Goal: Navigation & Orientation: Find specific page/section

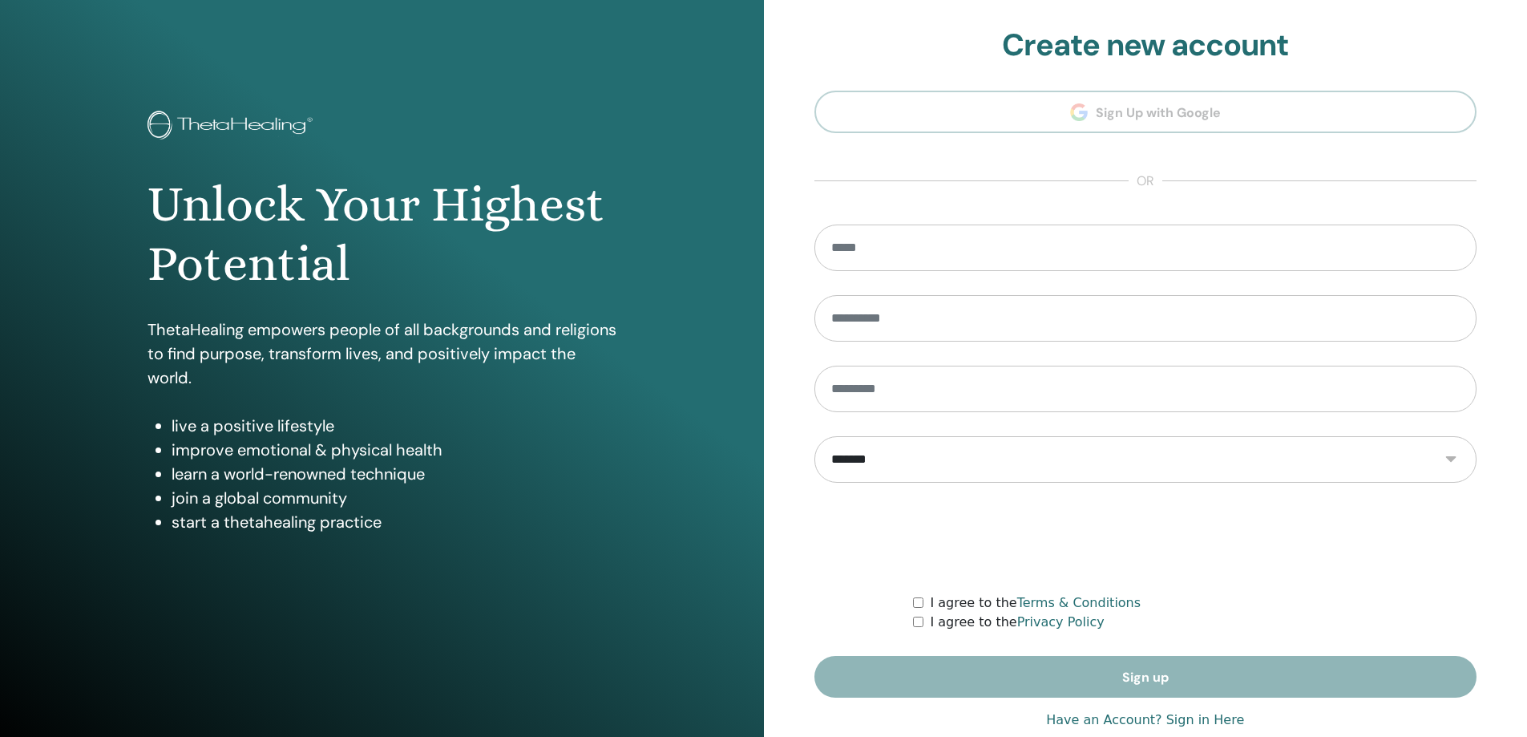
scroll to position [33, 0]
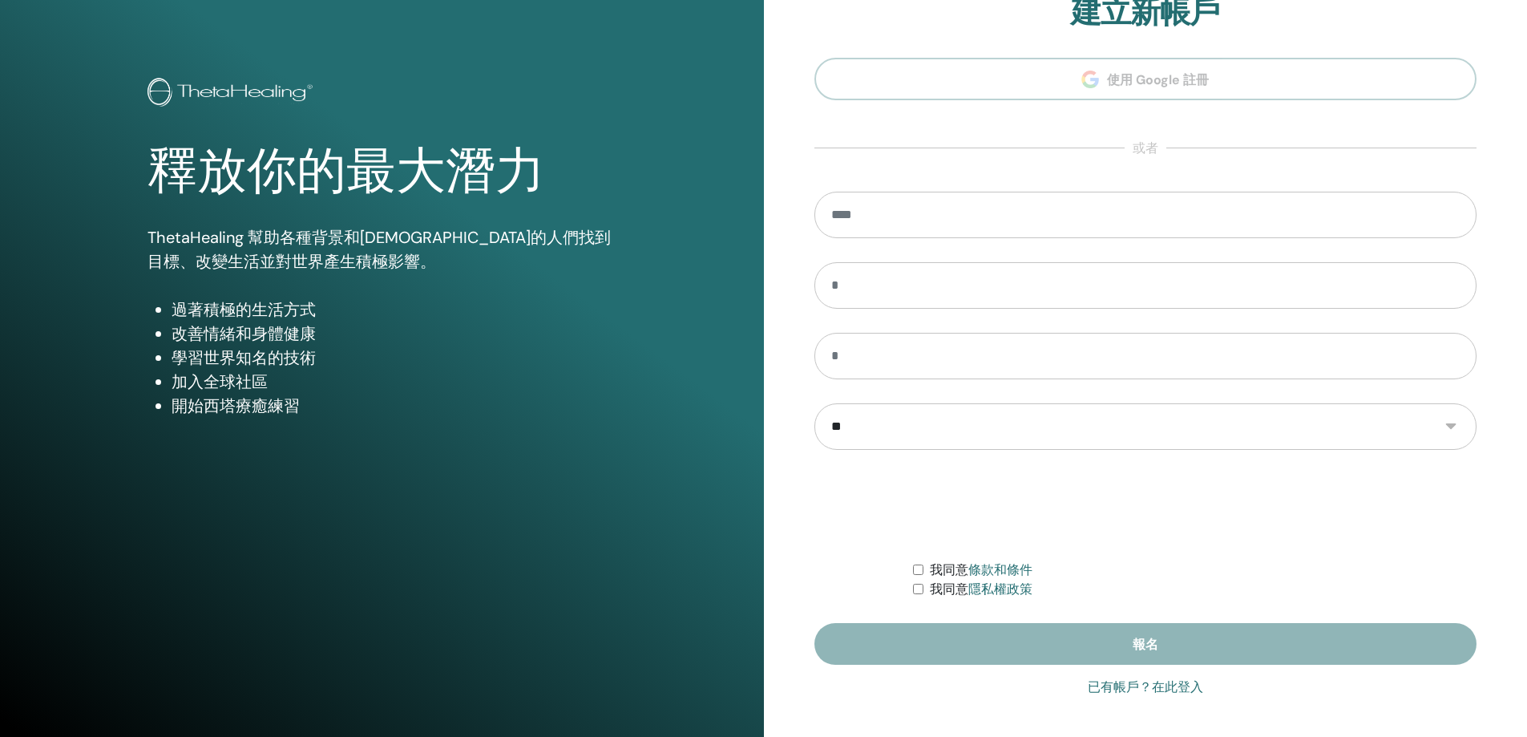
type input "**********"
click at [1140, 682] on font "已有帳戶？在此登入" at bounding box center [1145, 686] width 115 height 15
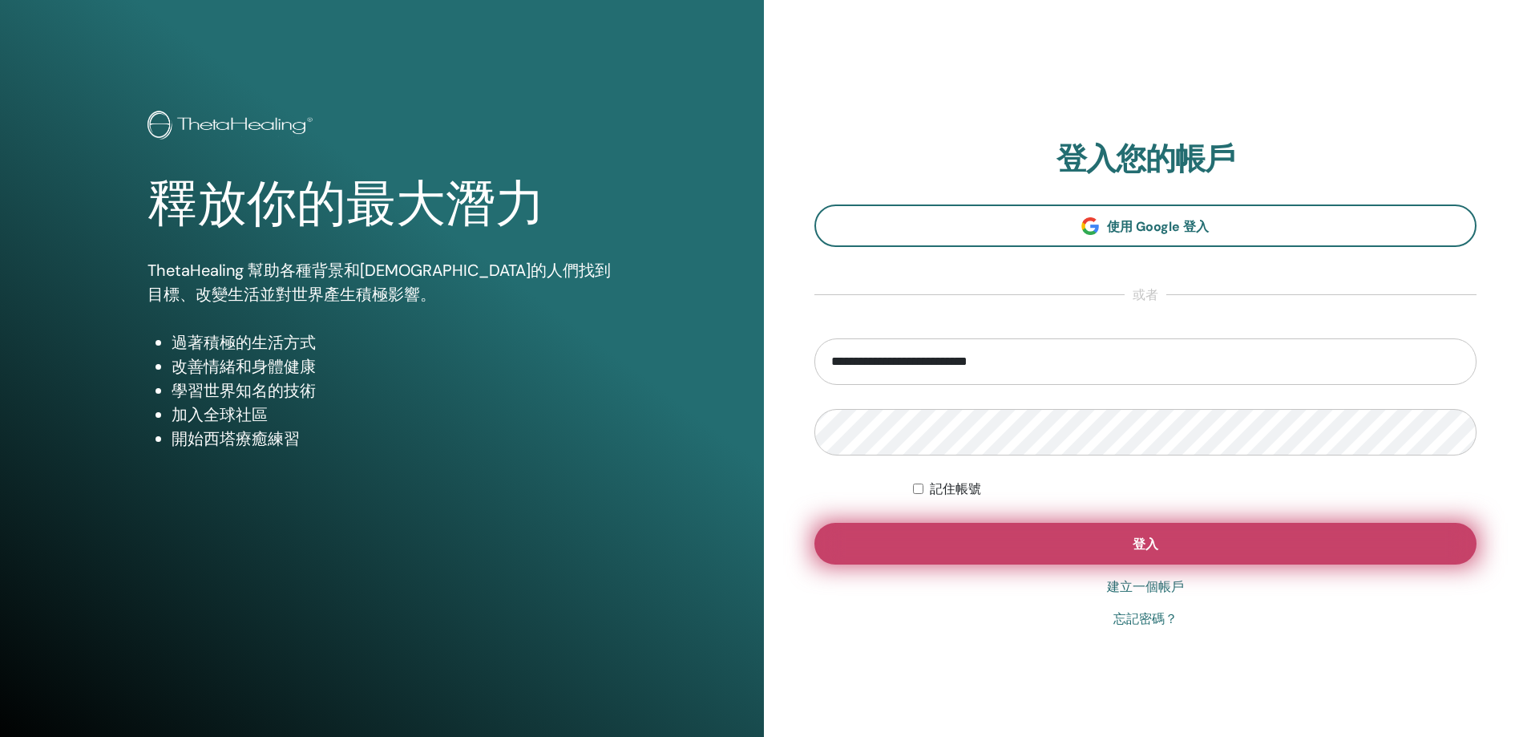
click at [1151, 548] on font "登入" at bounding box center [1146, 544] width 26 height 17
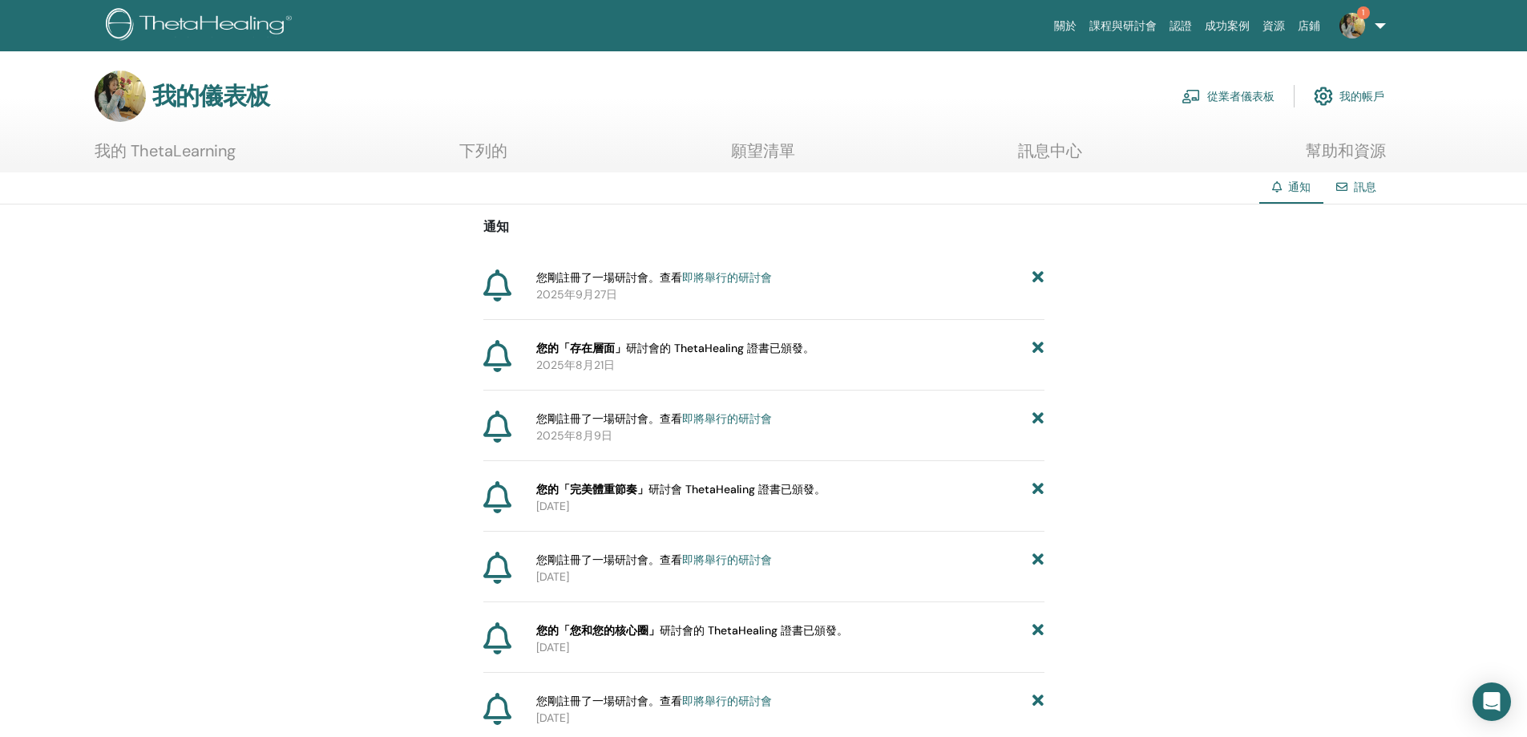
click at [206, 157] on font "我的 ThetaLearning" at bounding box center [165, 150] width 141 height 21
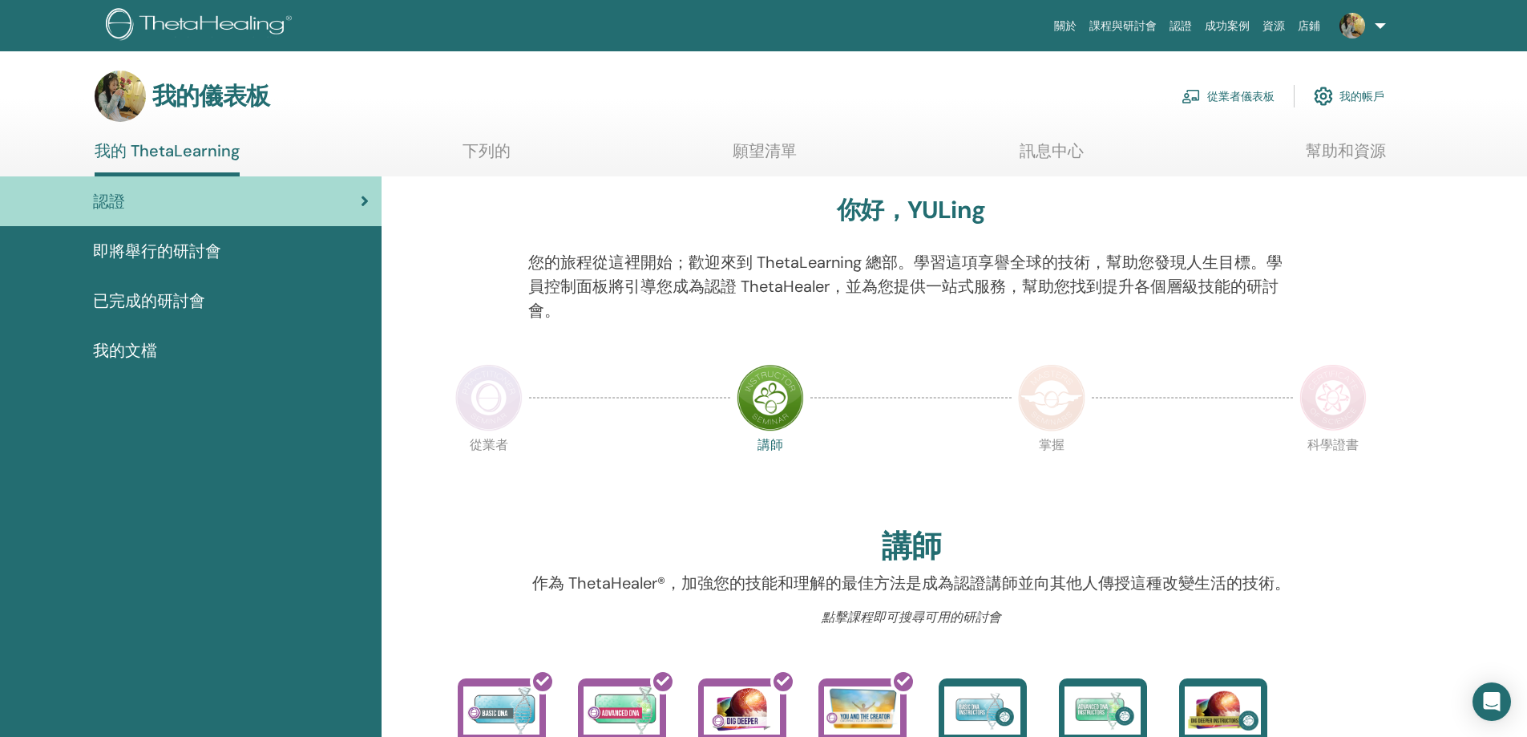
click at [171, 253] on font "即將舉行的研討會" at bounding box center [157, 251] width 128 height 21
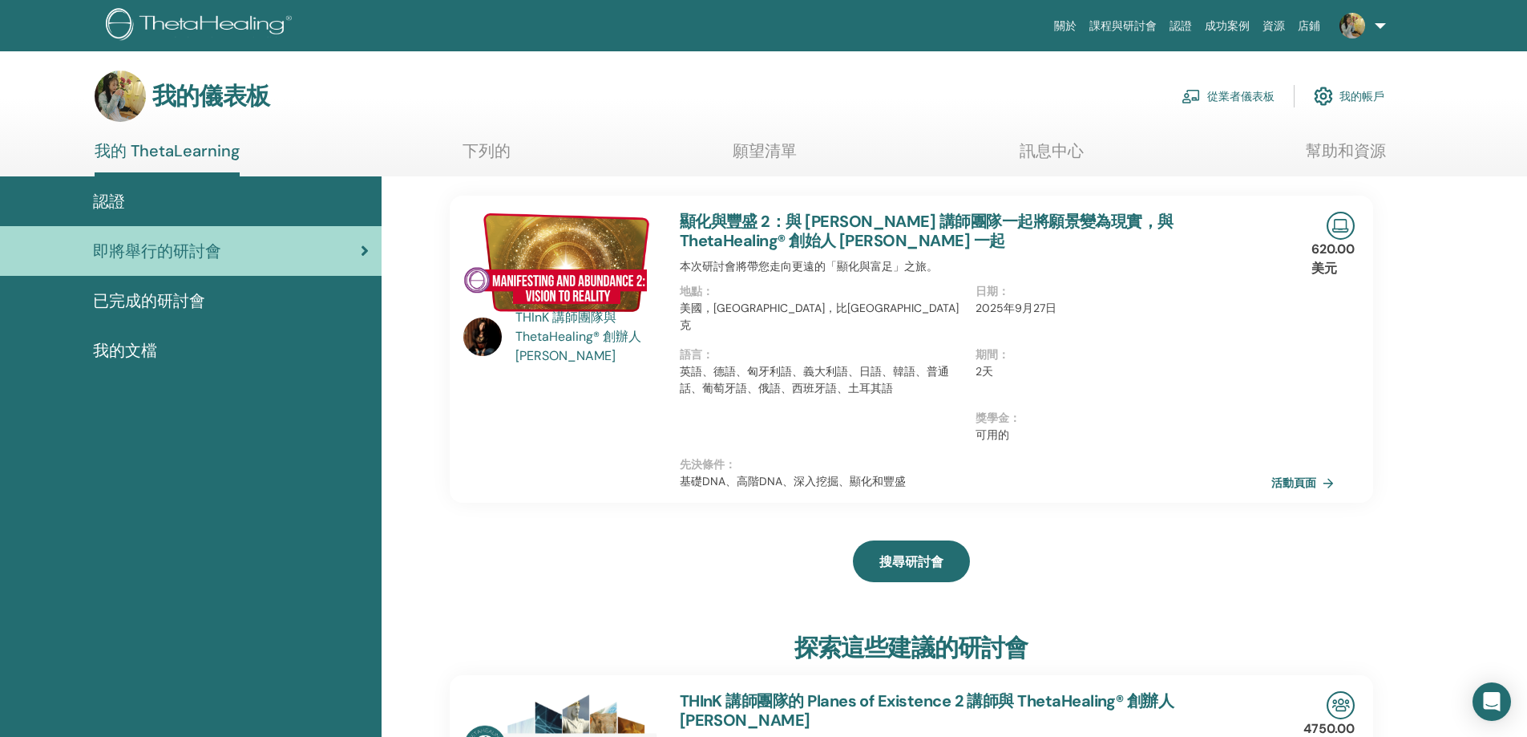
click at [252, 200] on div "認證" at bounding box center [191, 201] width 356 height 24
